Goal: Information Seeking & Learning: Learn about a topic

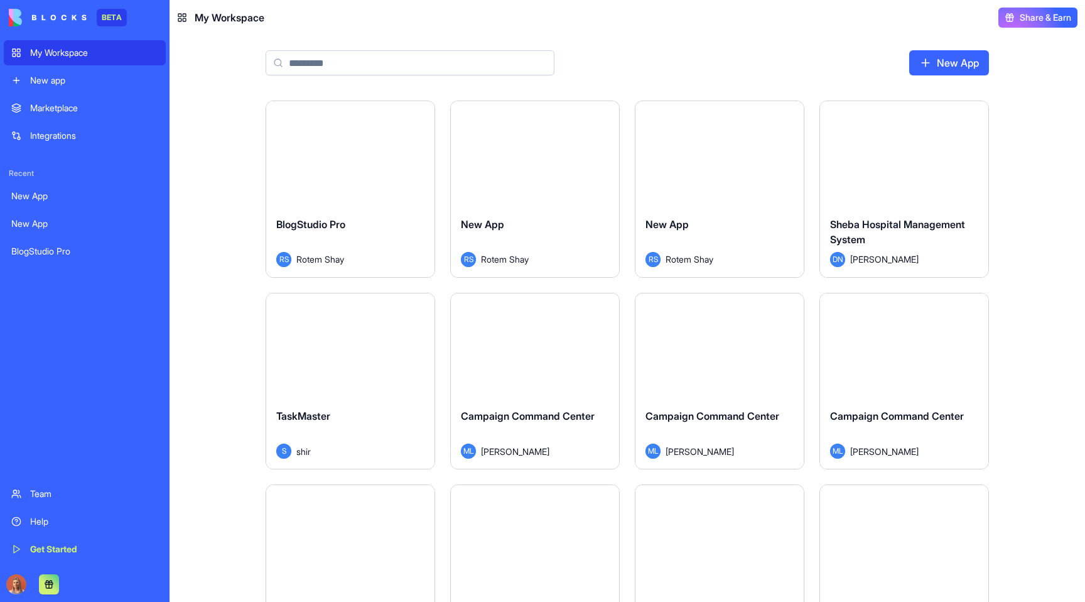
click at [215, 148] on div "Launch BlogStudio Pro RS Rotem Shay Launch New App RS Rotem Shay Launch New App…" at bounding box center [628, 350] width 916 height 501
